Goal: Information Seeking & Learning: Learn about a topic

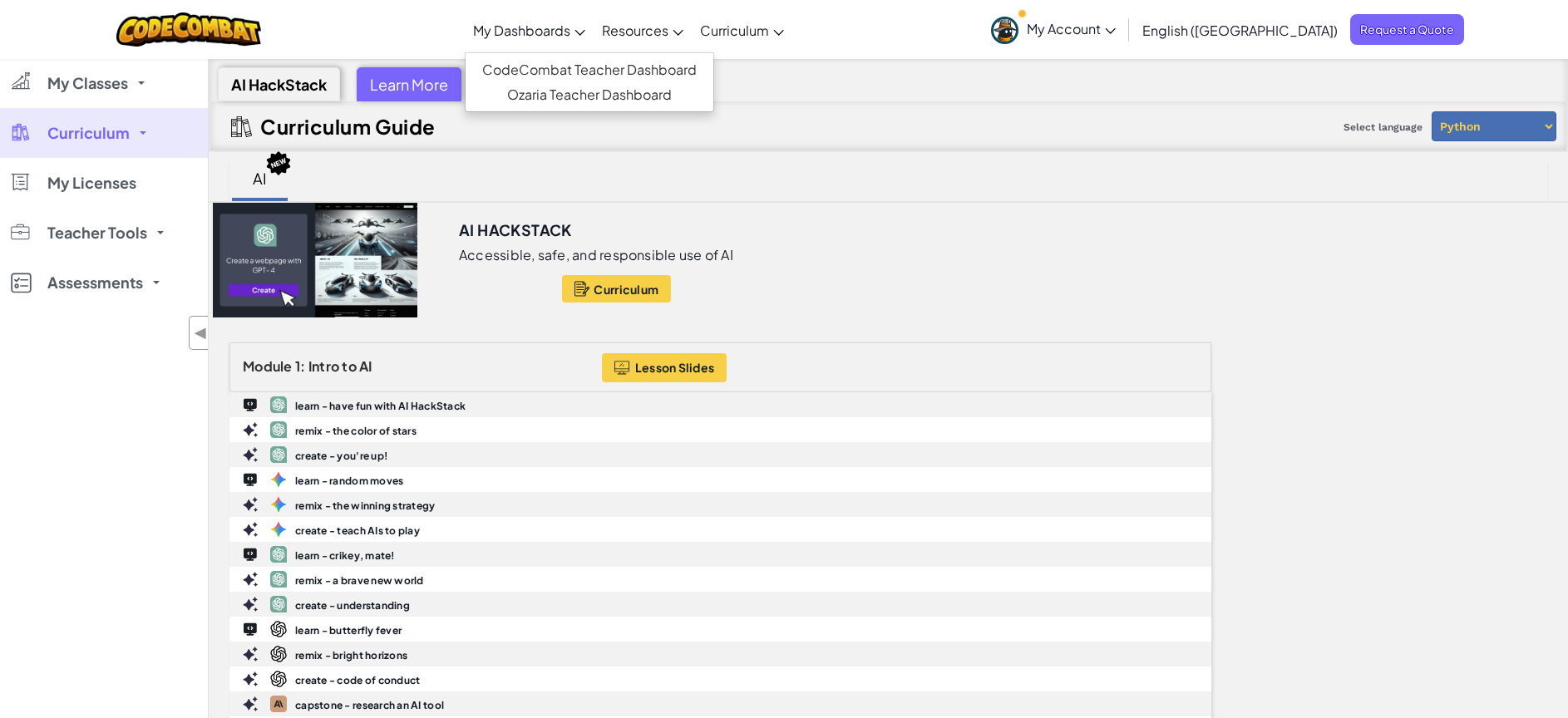
scroll to position [248, 0]
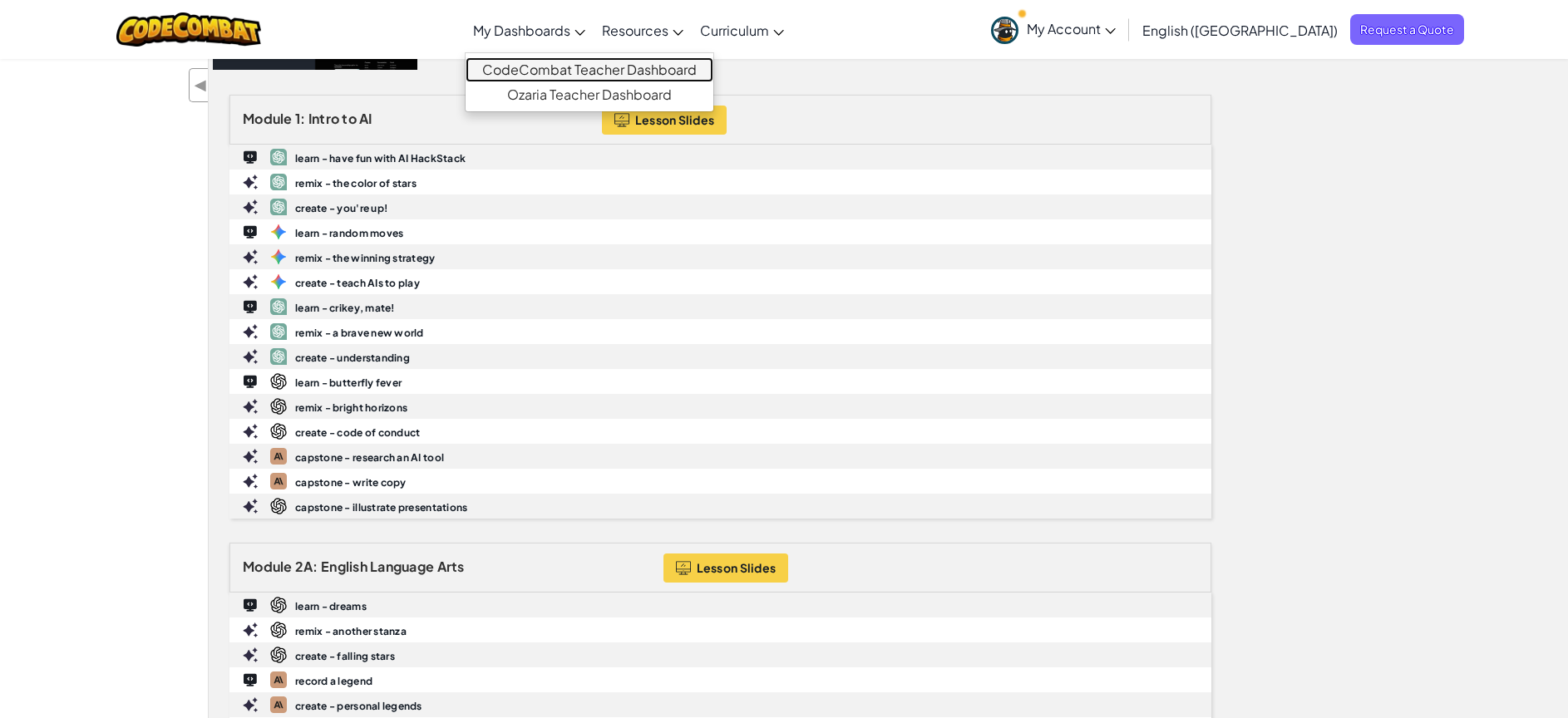
click at [646, 69] on link "CodeCombat Teacher Dashboard" at bounding box center [589, 69] width 248 height 25
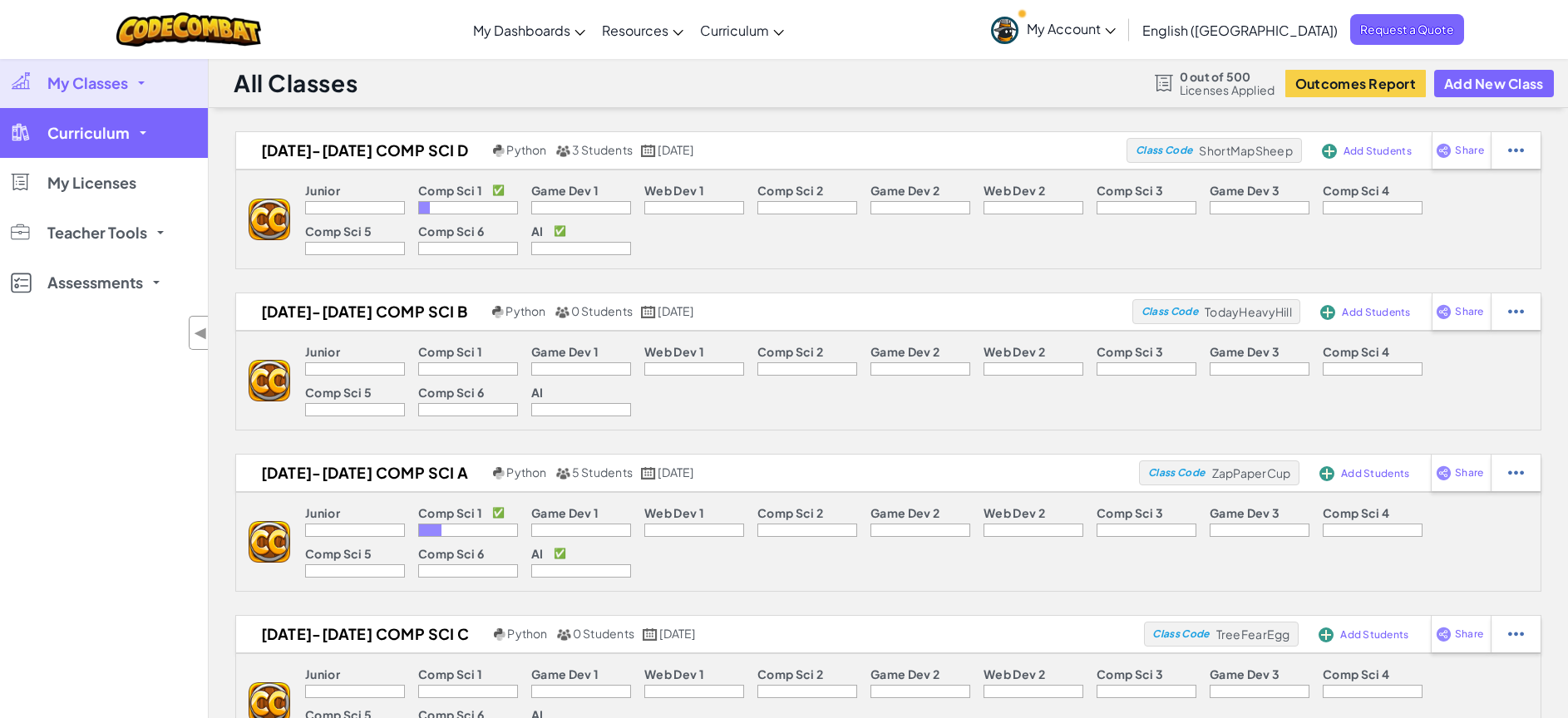
click at [142, 147] on link "Curriculum" at bounding box center [103, 133] width 208 height 50
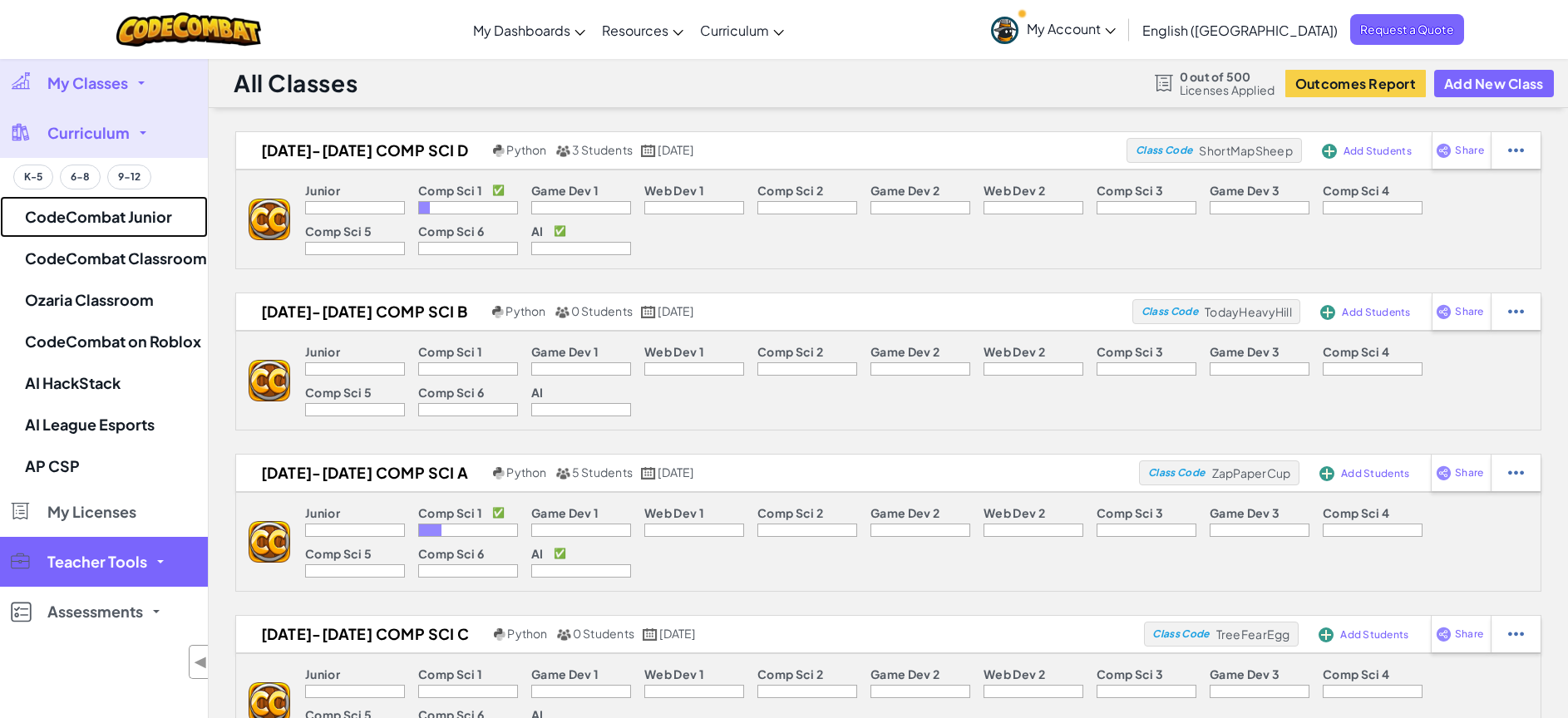
click at [174, 222] on link "CodeCombat Junior" at bounding box center [103, 216] width 208 height 42
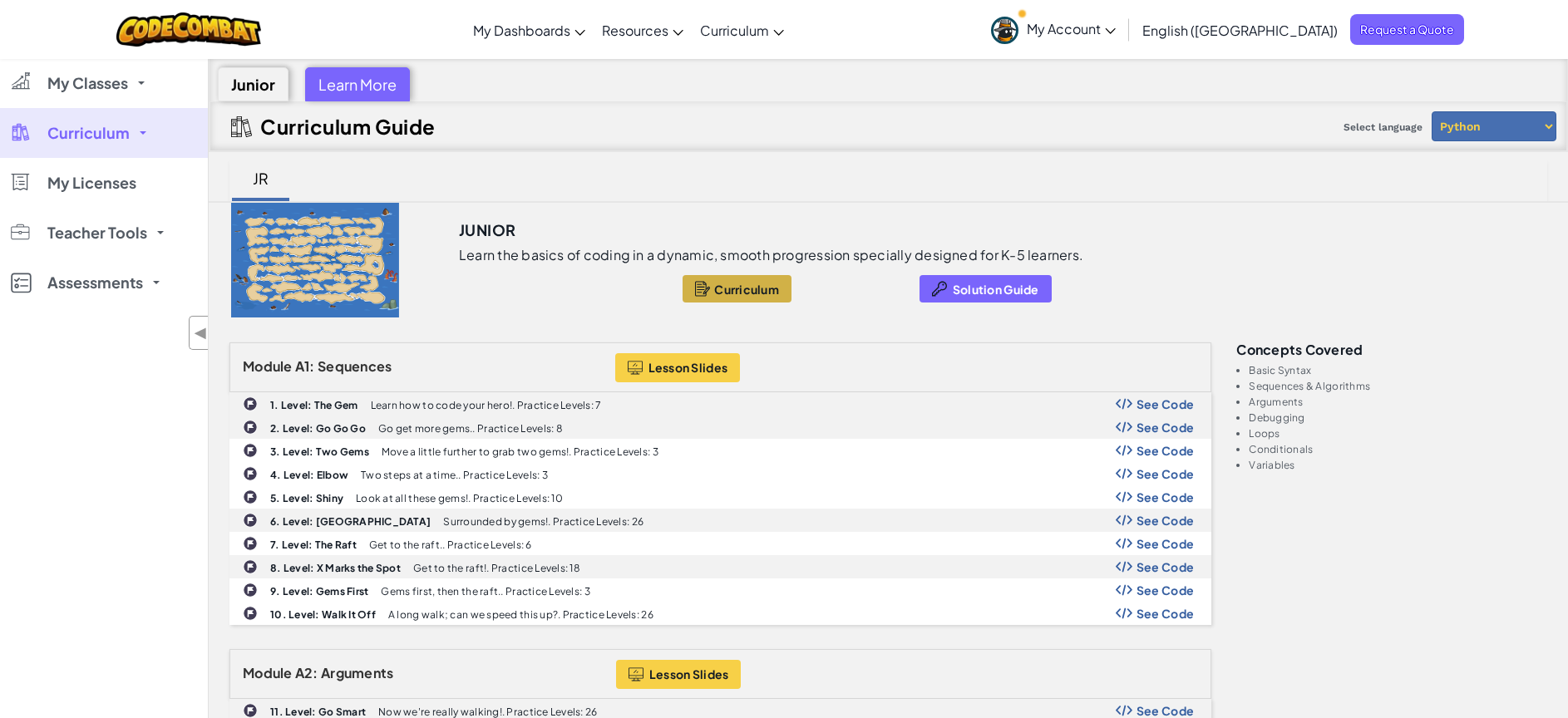
click at [710, 284] on button "Curriculum" at bounding box center [737, 289] width 109 height 28
